Goal: Navigation & Orientation: Find specific page/section

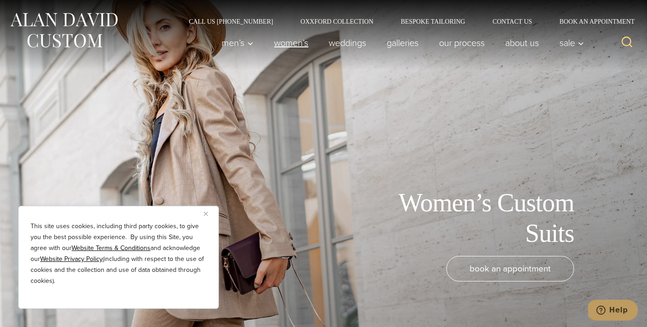
click at [291, 41] on link "Women’s" at bounding box center [291, 43] width 55 height 18
click at [207, 213] on img "Close" at bounding box center [206, 214] width 4 height 4
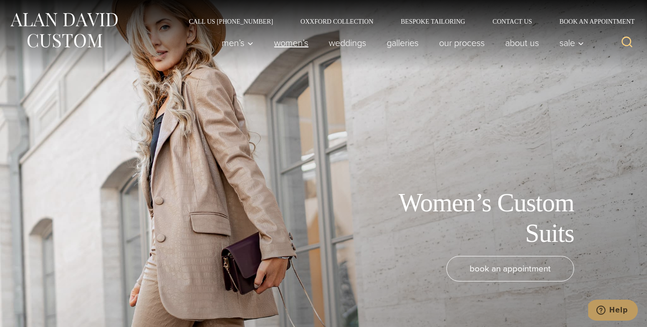
click at [287, 43] on link "Women’s" at bounding box center [291, 43] width 55 height 18
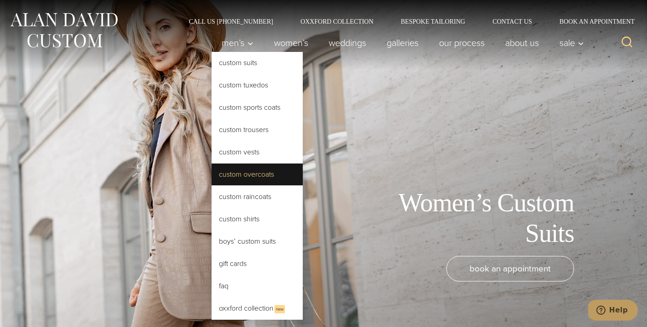
click at [253, 177] on link "Custom Overcoats" at bounding box center [256, 175] width 91 height 22
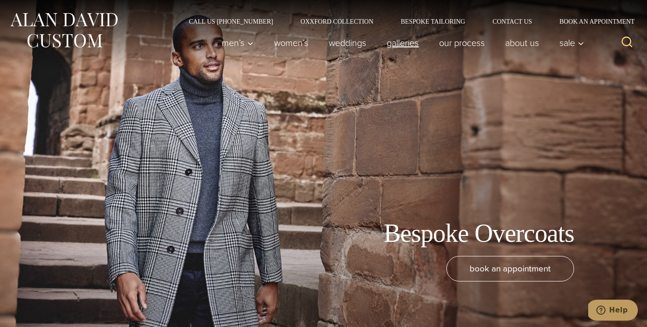
click at [400, 43] on link "Galleries" at bounding box center [402, 43] width 52 height 18
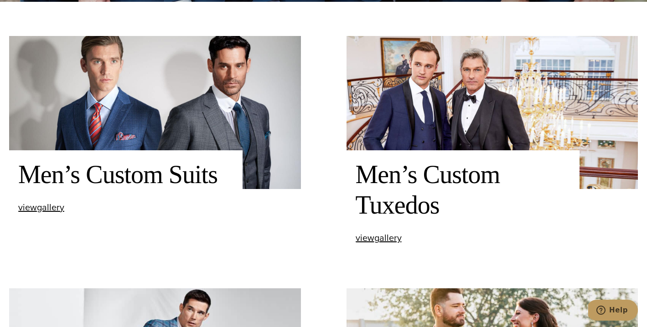
scroll to position [346, 0]
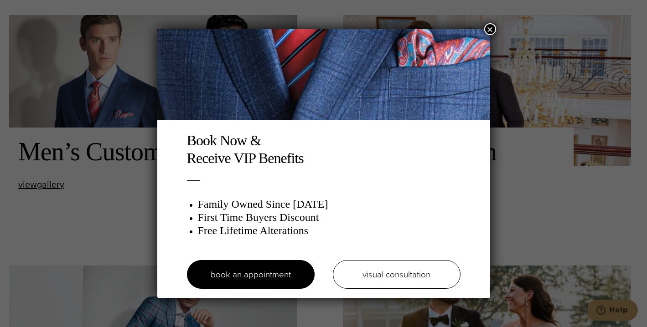
click at [115, 232] on div "Book Now & Receive VIP Benefits Family Owned Since [DATE] First Time Buyers Dis…" at bounding box center [323, 163] width 647 height 327
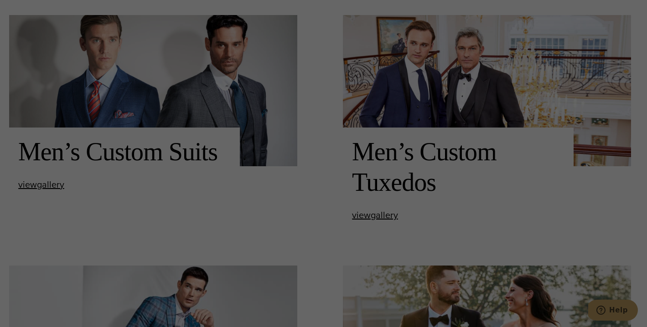
scroll to position [0, 0]
